Goal: Check status: Check status

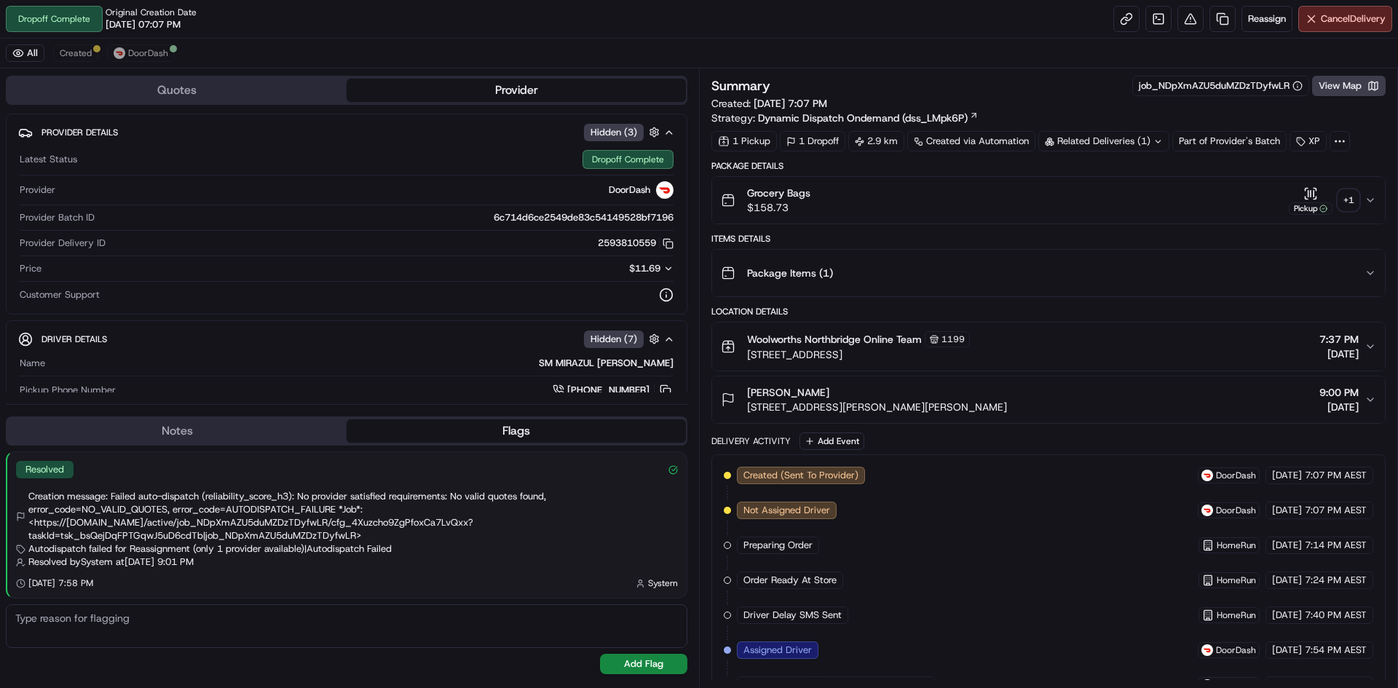
click at [1350, 200] on div "+ 1" at bounding box center [1348, 200] width 20 height 20
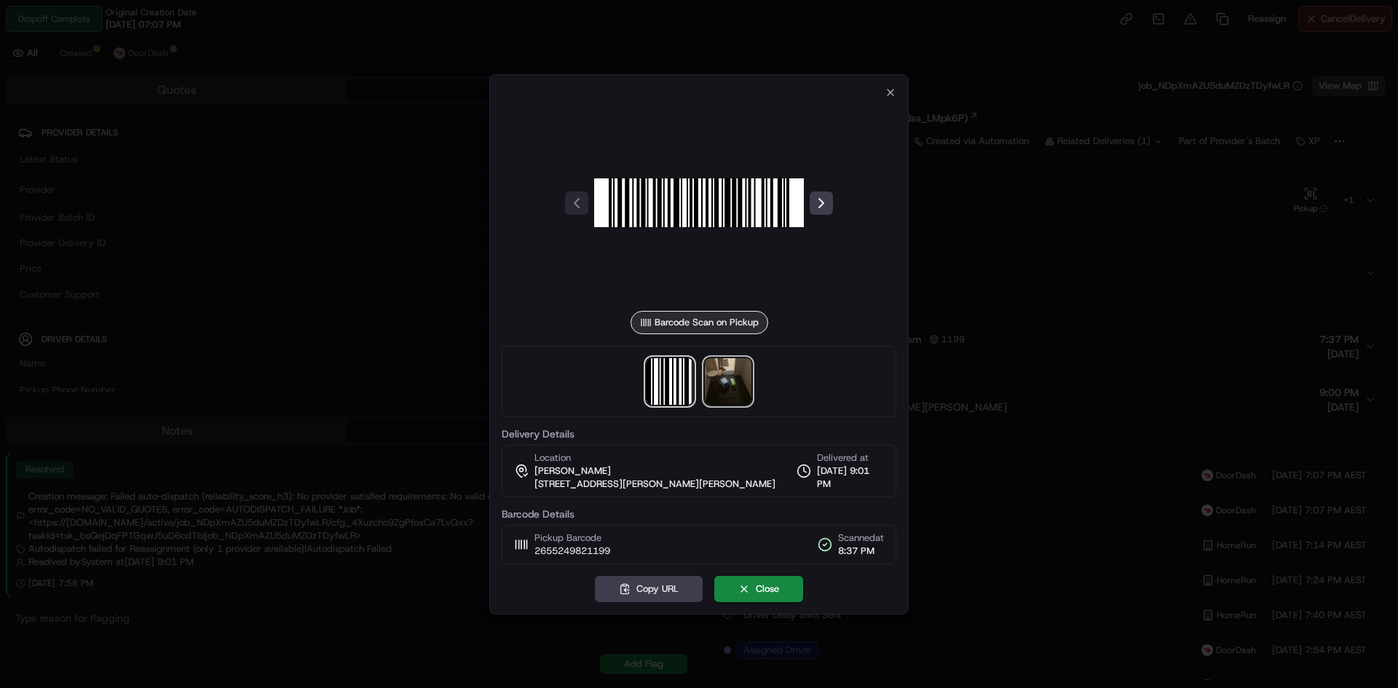
click at [734, 388] on img at bounding box center [728, 381] width 47 height 47
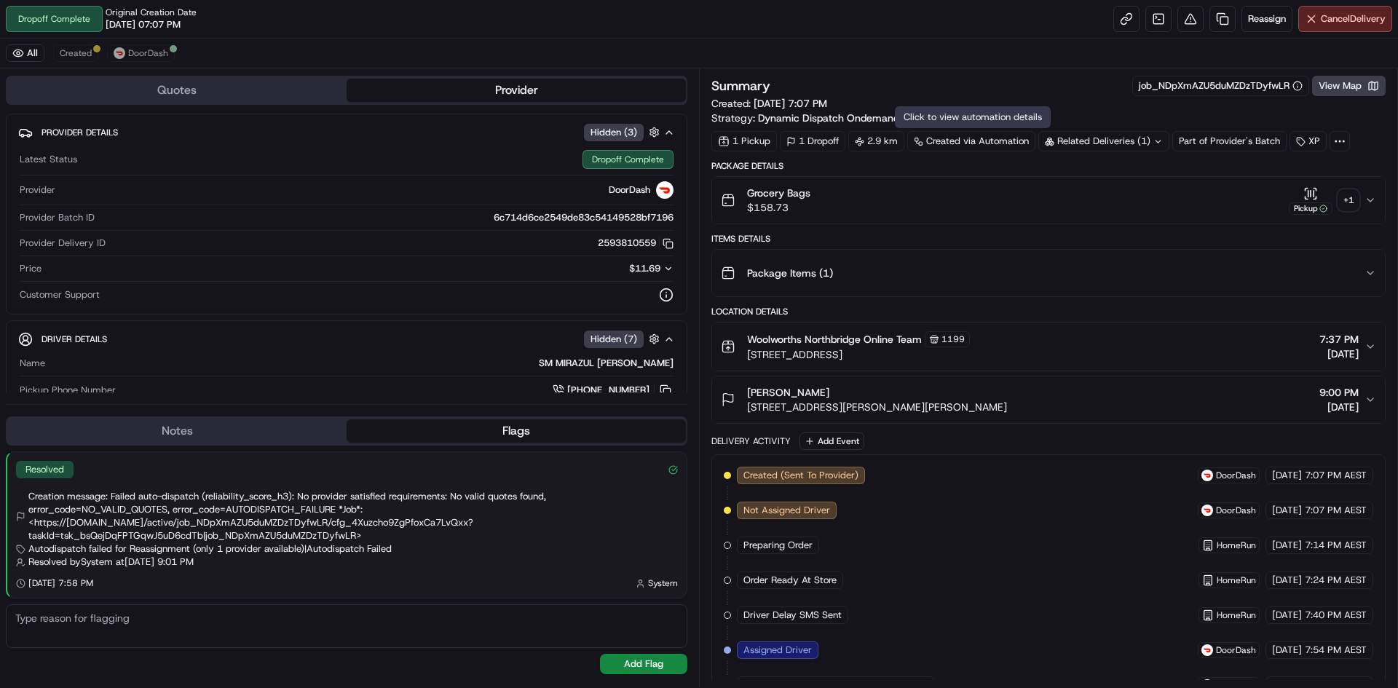
drag, startPoint x: 1353, startPoint y: 186, endPoint x: 1362, endPoint y: 142, distance: 45.3
click at [1353, 185] on button "Grocery Bags $158.73 Pickup + 1" at bounding box center [1048, 200] width 673 height 47
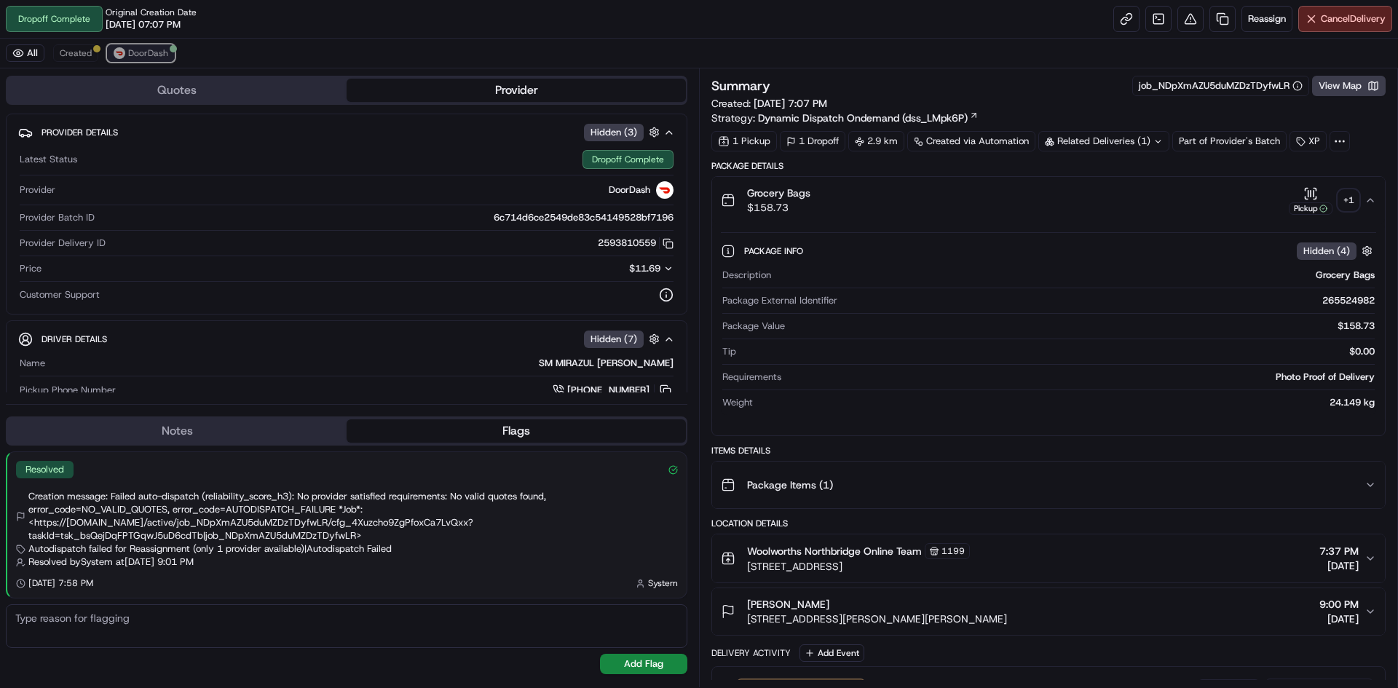
click at [144, 50] on span "DoorDash" at bounding box center [148, 53] width 40 height 12
click at [1354, 194] on div "+ 1" at bounding box center [1348, 200] width 20 height 20
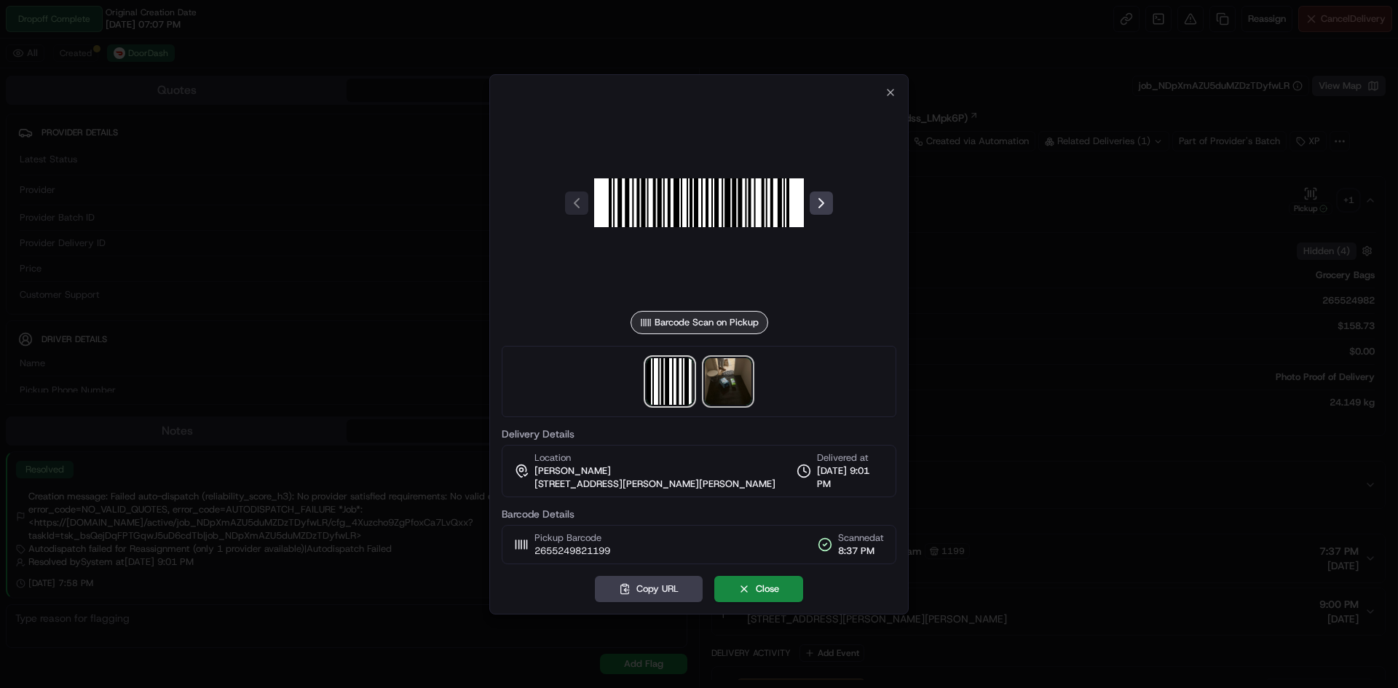
click at [728, 369] on img at bounding box center [728, 381] width 47 height 47
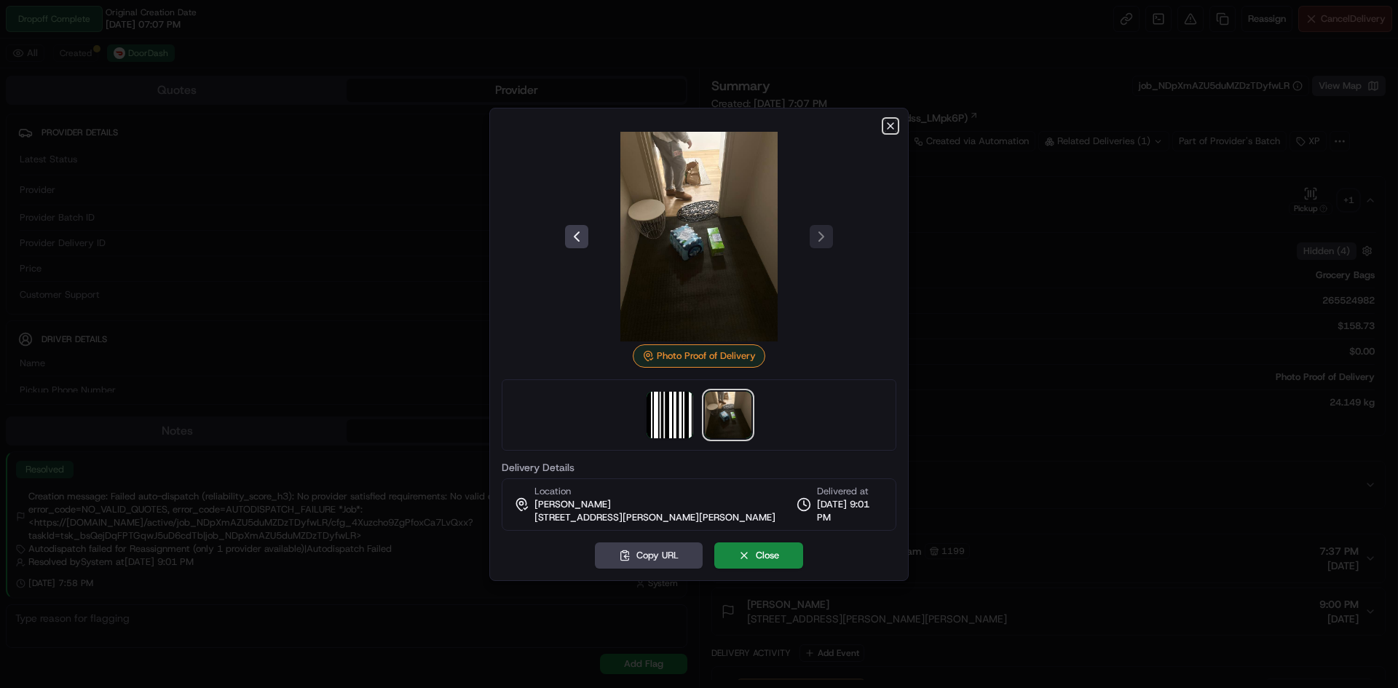
click at [888, 120] on icon "button" at bounding box center [891, 126] width 12 height 12
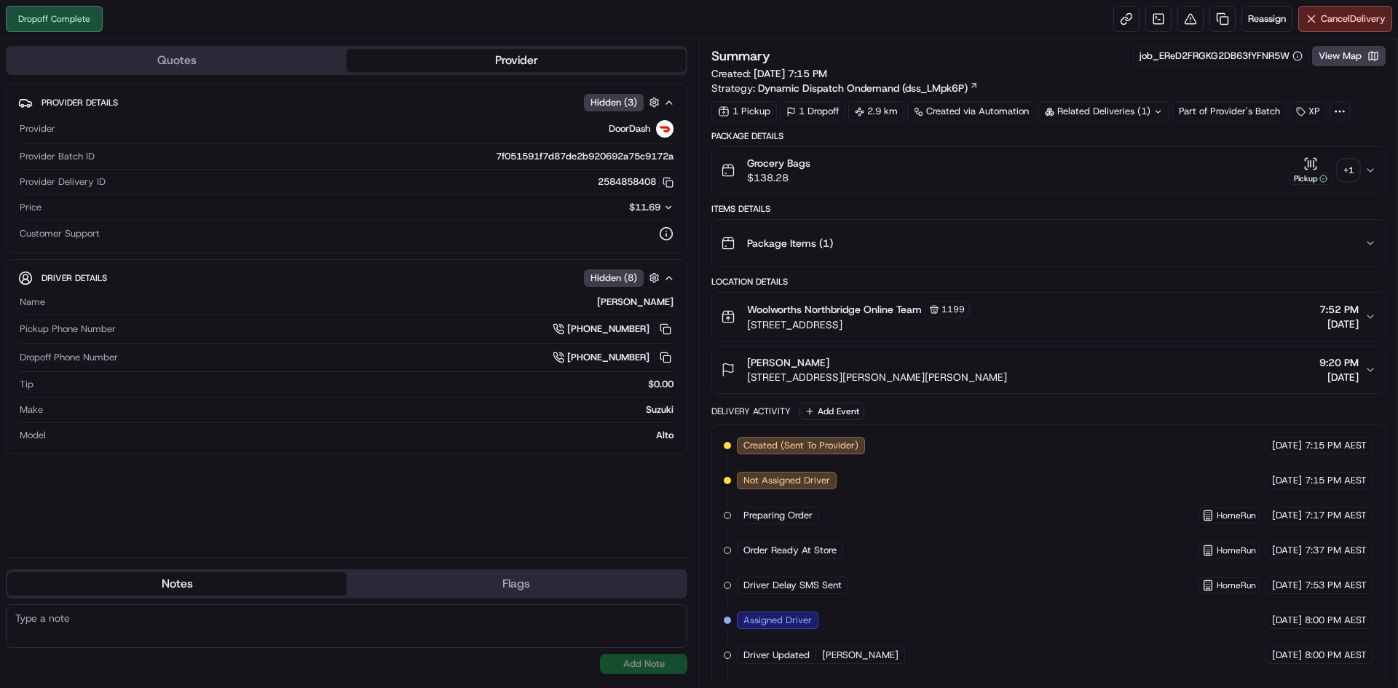
click at [1351, 168] on div "+ 1" at bounding box center [1348, 170] width 20 height 20
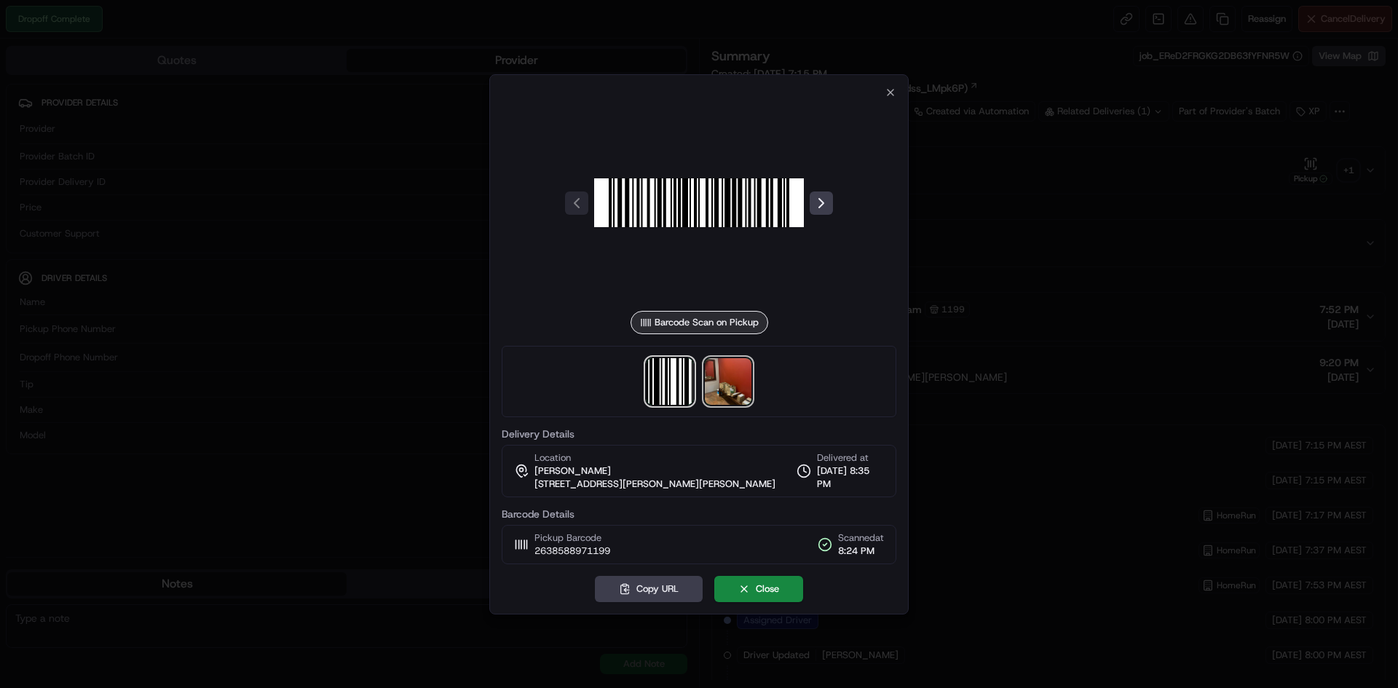
click at [731, 381] on img at bounding box center [728, 381] width 47 height 47
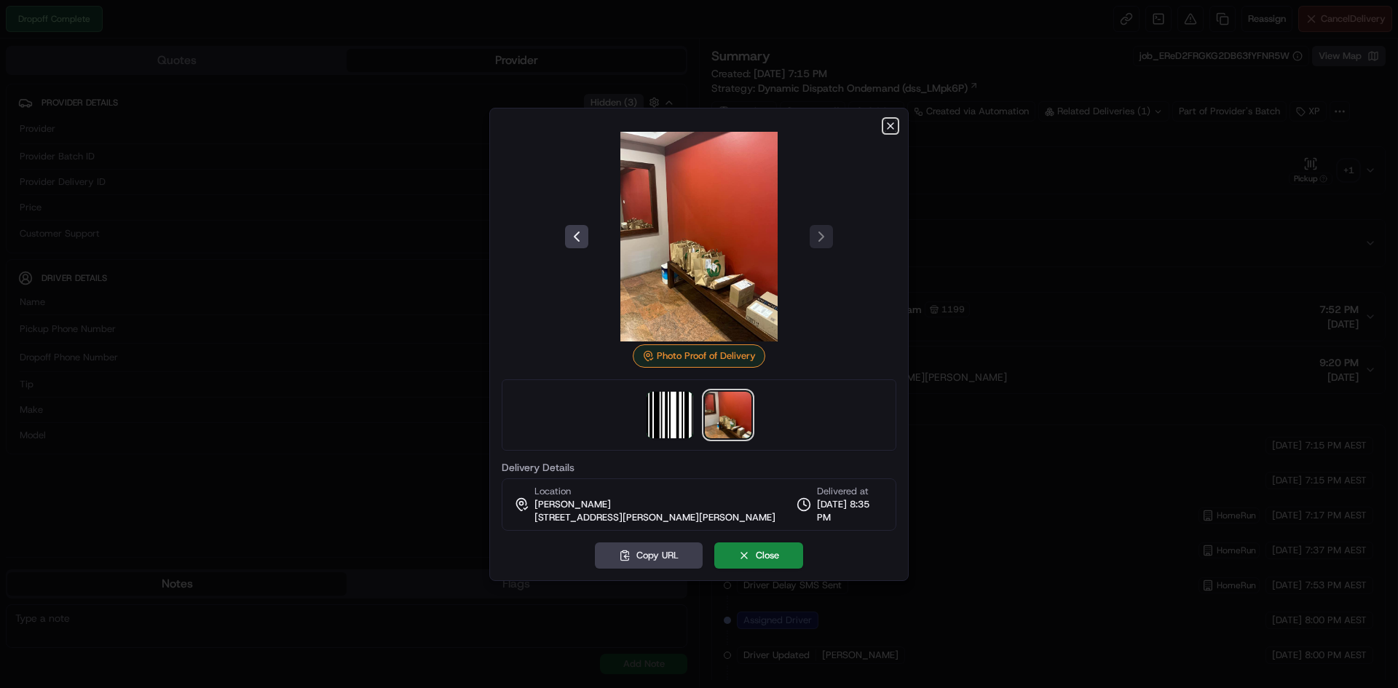
click at [891, 121] on icon "button" at bounding box center [891, 126] width 12 height 12
